Goal: Information Seeking & Learning: Learn about a topic

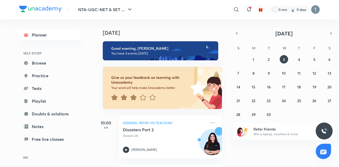
scroll to position [98, 0]
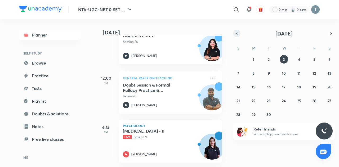
click at [237, 33] on icon "button" at bounding box center [237, 33] width 4 height 5
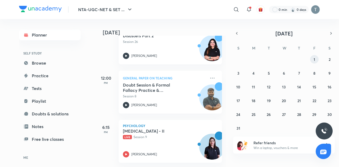
click at [311, 60] on button "1" at bounding box center [314, 59] width 8 height 8
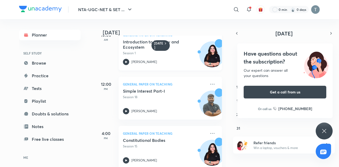
scroll to position [65, 0]
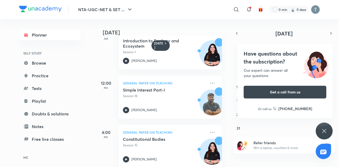
click at [324, 135] on div "Have questions about the subscription? Our expert can answer all your questions…" at bounding box center [324, 131] width 17 height 17
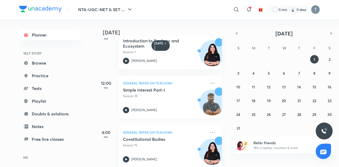
scroll to position [0, 0]
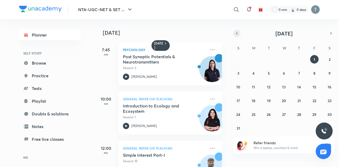
click at [239, 34] on button "button" at bounding box center [236, 33] width 7 height 7
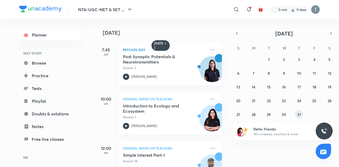
click at [296, 113] on button "31" at bounding box center [299, 114] width 8 height 8
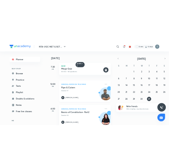
scroll to position [60, 0]
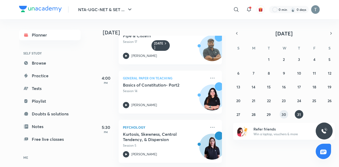
click at [281, 117] on button "30" at bounding box center [284, 114] width 8 height 8
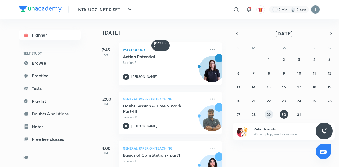
click at [270, 114] on abbr "29" at bounding box center [269, 114] width 4 height 5
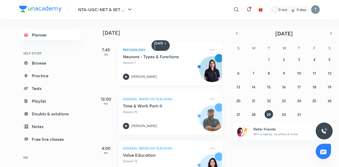
click at [151, 61] on p "Session 1" at bounding box center [164, 62] width 83 height 5
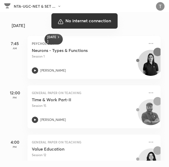
click at [30, 160] on div at bounding box center [84, 83] width 169 height 167
